Goal: Find specific page/section: Find specific page/section

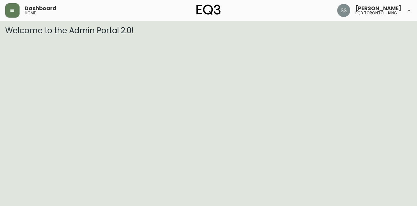
click at [10, 24] on main "Welcome to the Admin Portal 2.0!" at bounding box center [208, 28] width 417 height 14
click at [10, 13] on icon "button" at bounding box center [12, 10] width 5 height 5
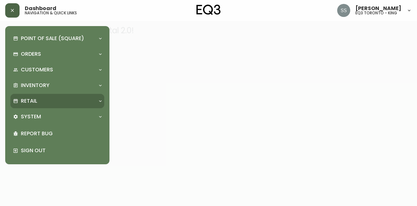
click at [51, 104] on div "Retail" at bounding box center [54, 100] width 82 height 7
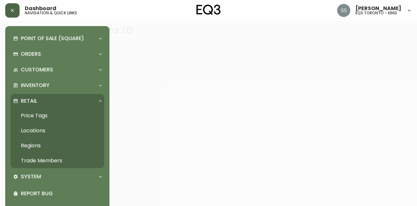
click at [49, 160] on link "Trade Members" at bounding box center [57, 160] width 94 height 15
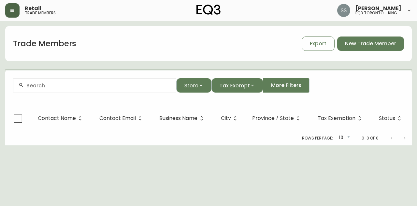
click at [133, 89] on div at bounding box center [94, 85] width 163 height 15
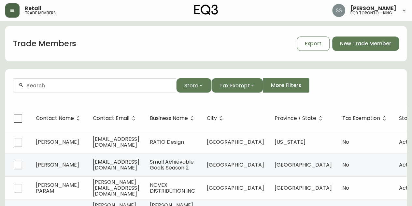
paste input "[EMAIL_ADDRESS][DOMAIN_NAME]"
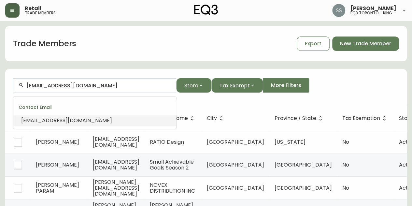
click at [68, 119] on span "[EMAIL_ADDRESS][DOMAIN_NAME]" at bounding box center [66, 120] width 91 height 7
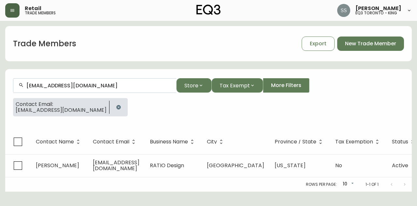
type input "[EMAIL_ADDRESS][DOMAIN_NAME]"
